Goal: Task Accomplishment & Management: Manage account settings

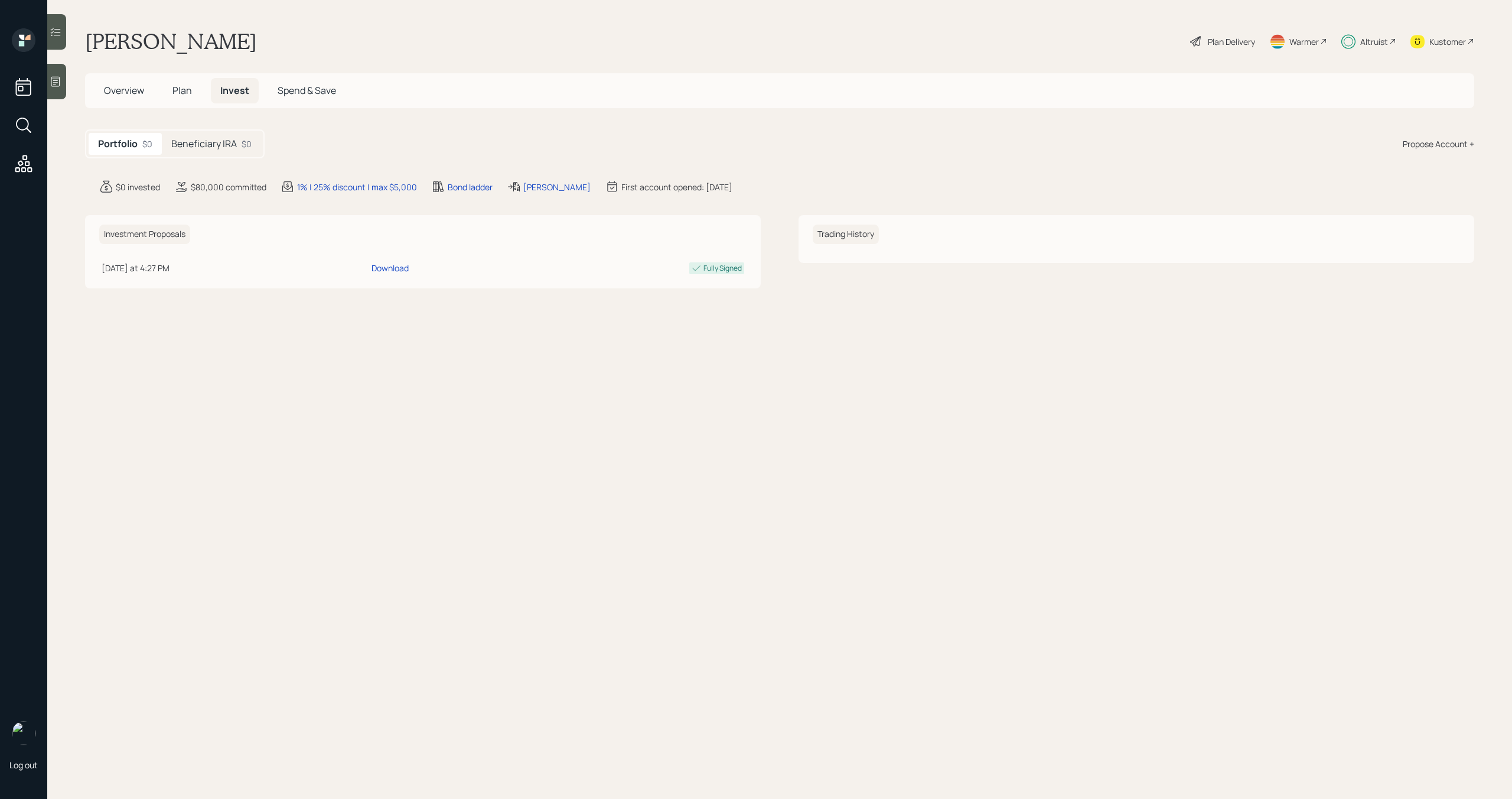
click at [252, 157] on div "Portfolio $0 Beneficiary IRA $0" at bounding box center [174, 143] width 180 height 29
click at [250, 147] on div "$0" at bounding box center [246, 144] width 10 height 13
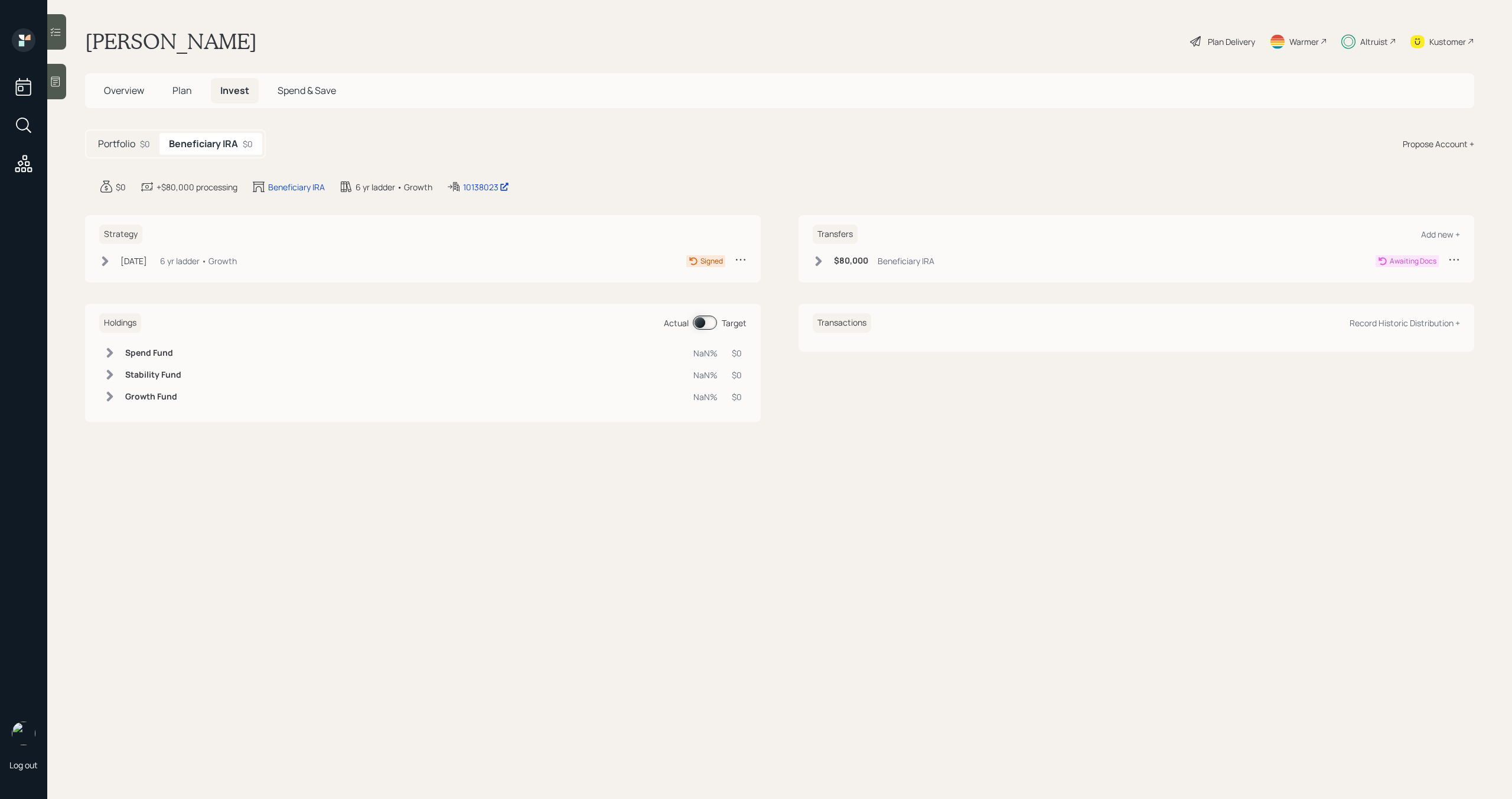
click at [817, 260] on icon at bounding box center [819, 261] width 12 height 12
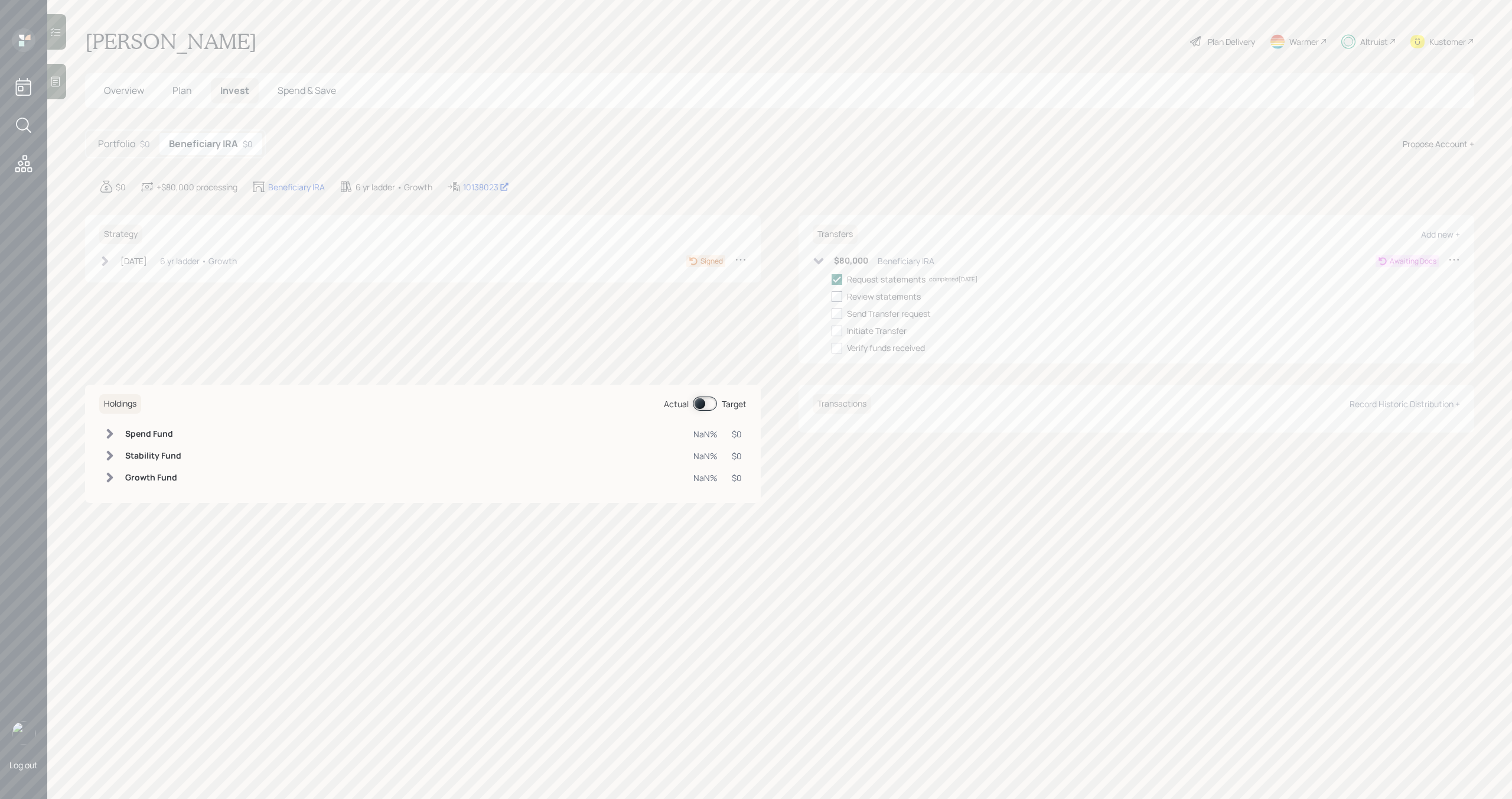
click at [836, 292] on div at bounding box center [836, 296] width 10 height 10
click at [831, 296] on input "checkbox" at bounding box center [831, 296] width 1 height 1
checkbox input "true"
click at [837, 312] on div at bounding box center [836, 313] width 10 height 10
click at [831, 313] on input "checkbox" at bounding box center [831, 313] width 1 height 1
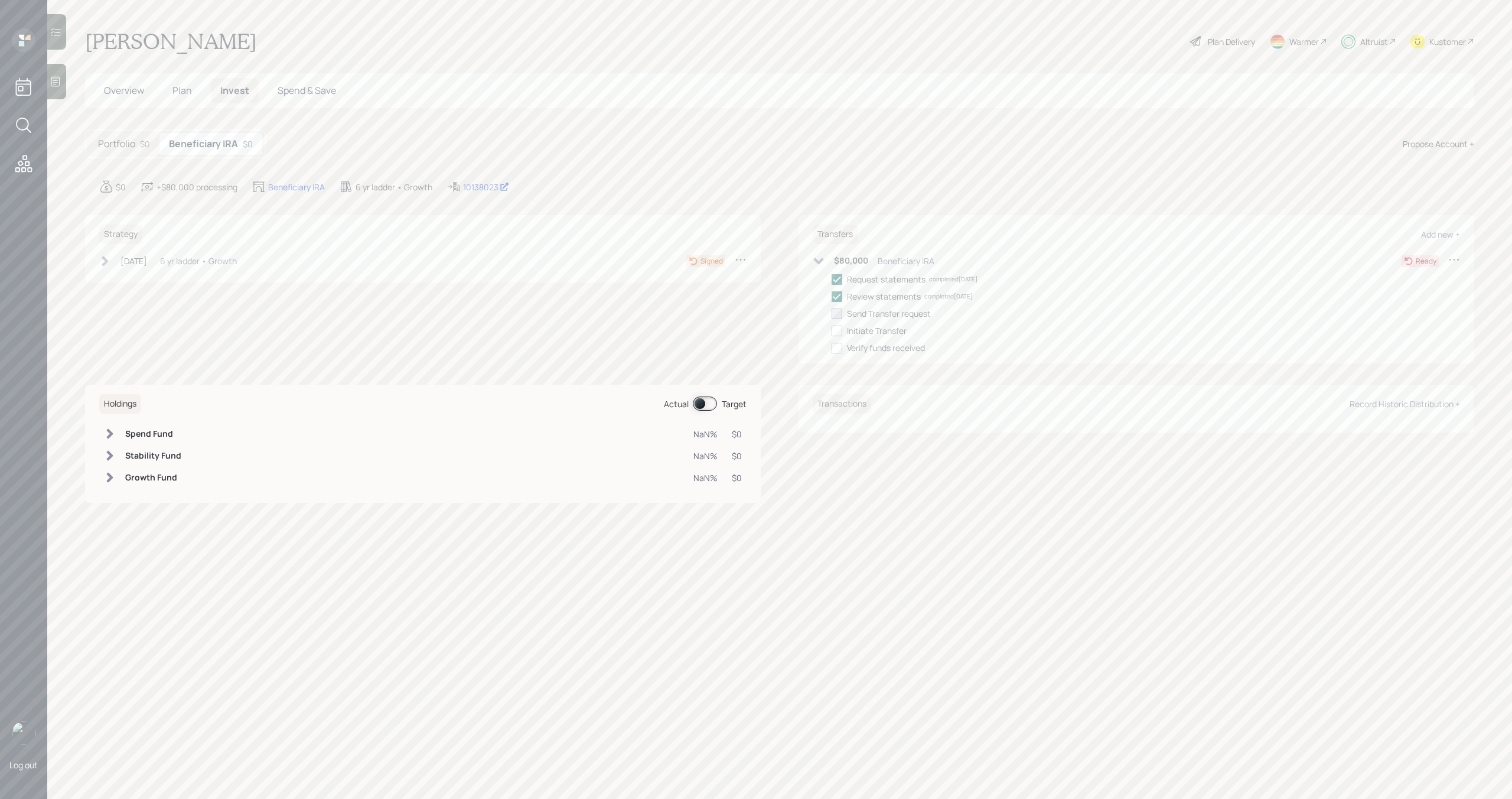
checkbox input "true"
